Goal: Information Seeking & Learning: Learn about a topic

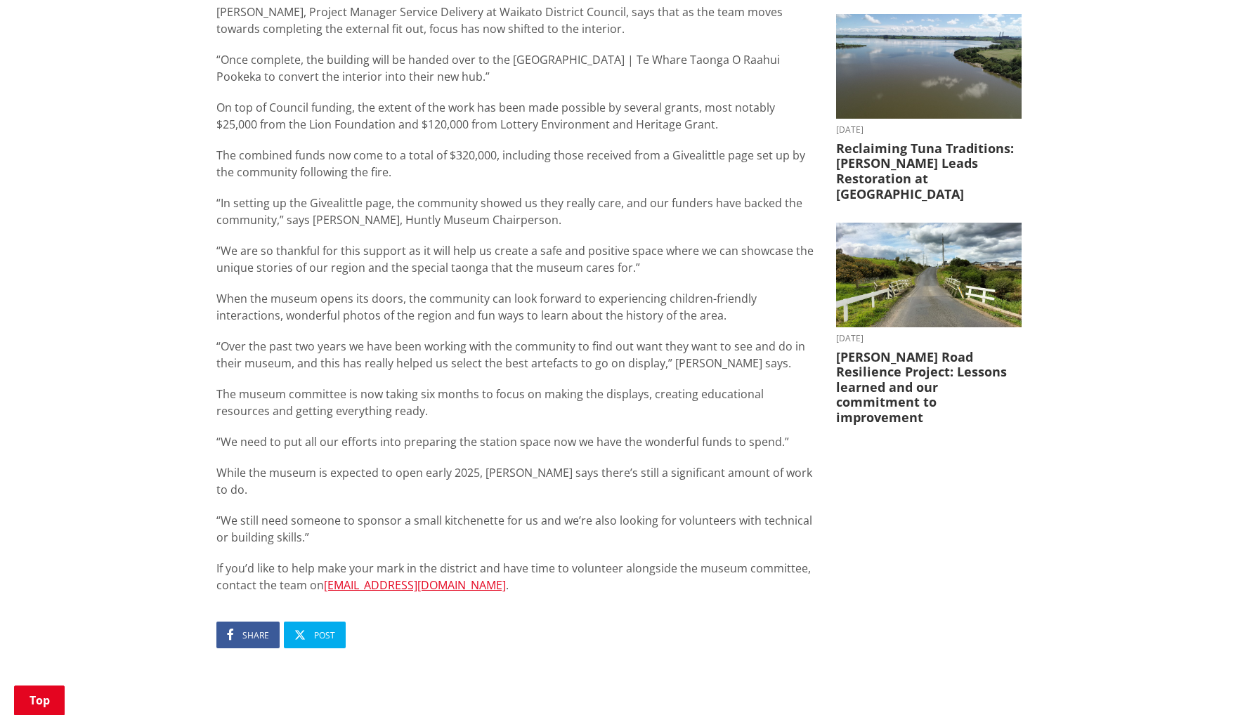
scroll to position [562, 0]
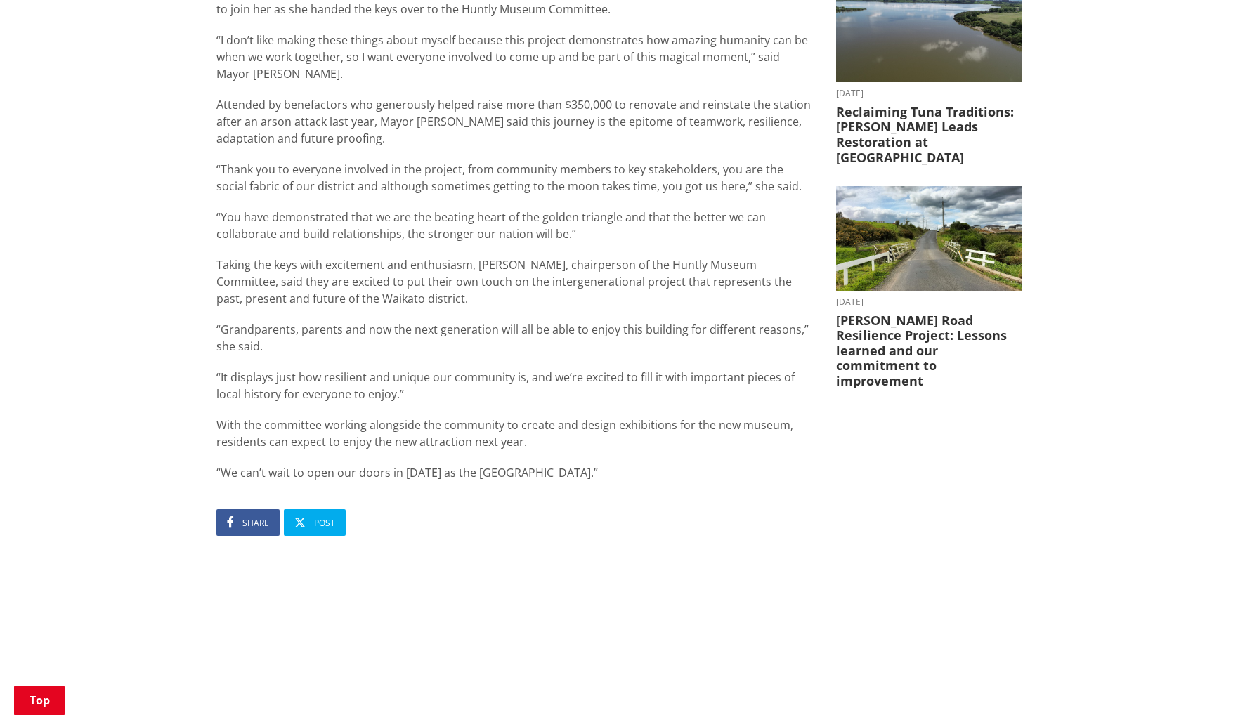
scroll to position [281, 0]
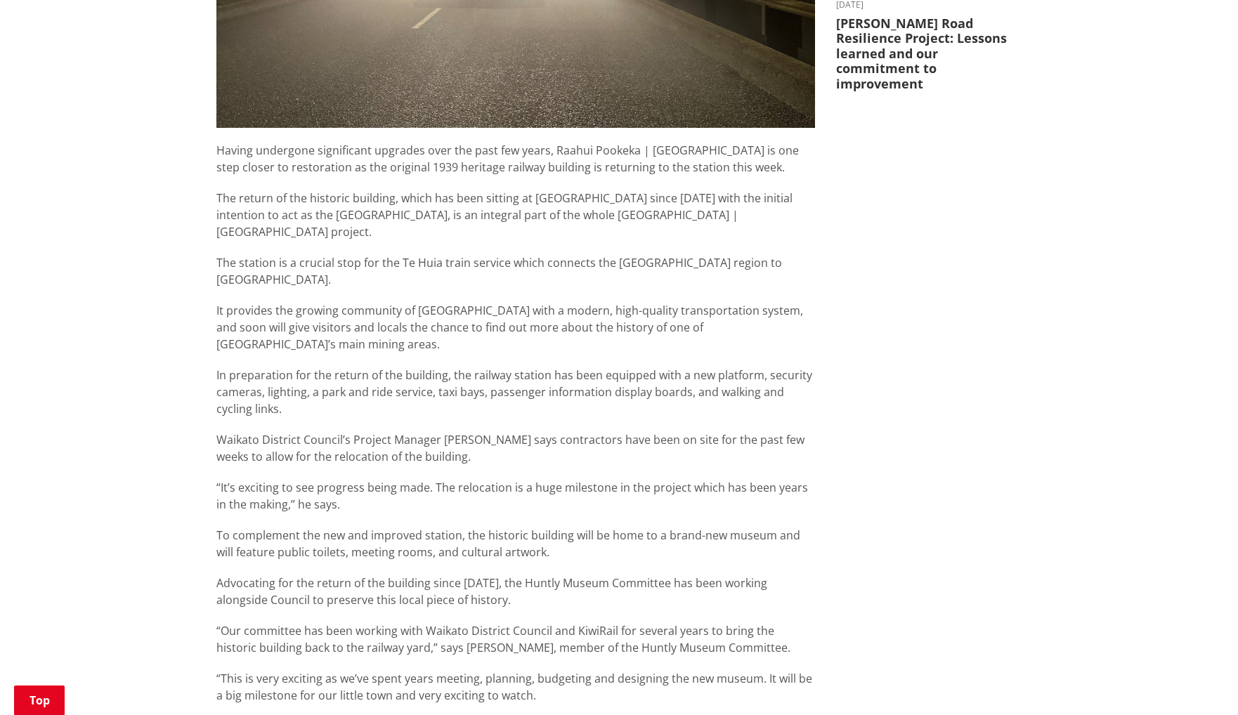
scroll to position [515, 0]
